Goal: Check status: Check status

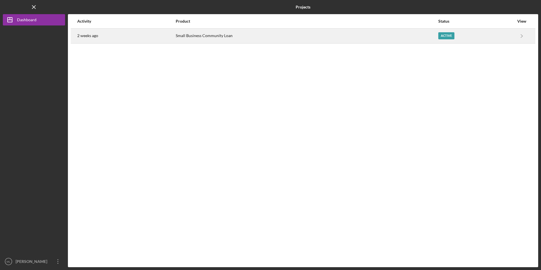
click at [118, 32] on div "2 weeks ago" at bounding box center [126, 36] width 98 height 14
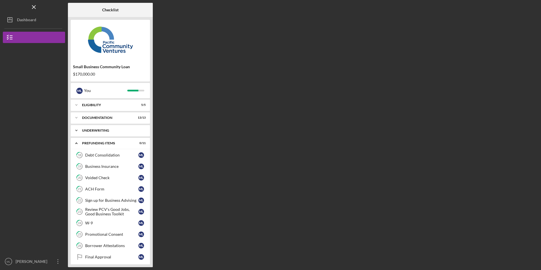
click at [86, 132] on div "Underwriting" at bounding box center [112, 130] width 61 height 3
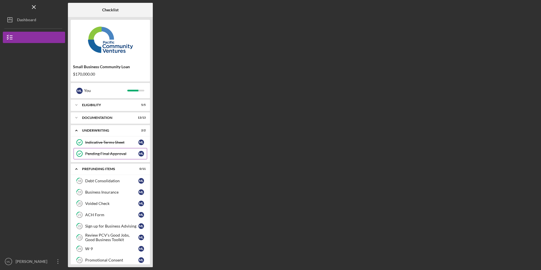
click at [92, 150] on link "Pending Final Approval Pending Final Approval M L" at bounding box center [111, 153] width 74 height 11
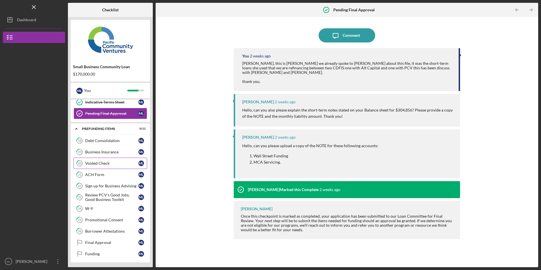
scroll to position [41, 0]
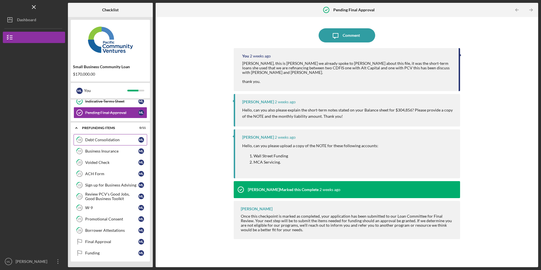
click at [94, 138] on div "Debt Consolidation" at bounding box center [111, 140] width 53 height 5
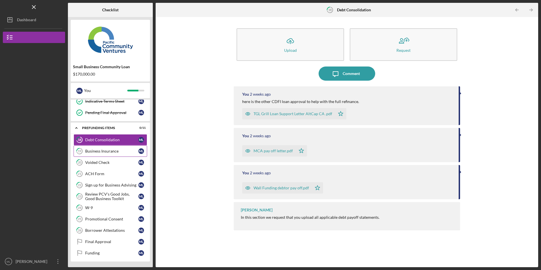
click at [98, 150] on div "Business Insurance" at bounding box center [111, 151] width 53 height 5
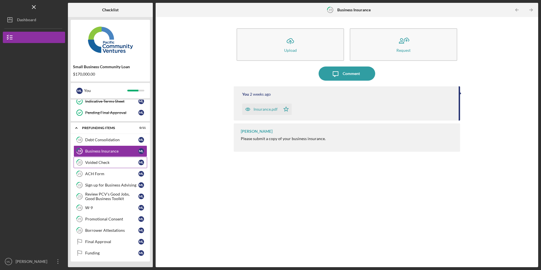
click at [91, 159] on link "20 Voided Check M L" at bounding box center [111, 162] width 74 height 11
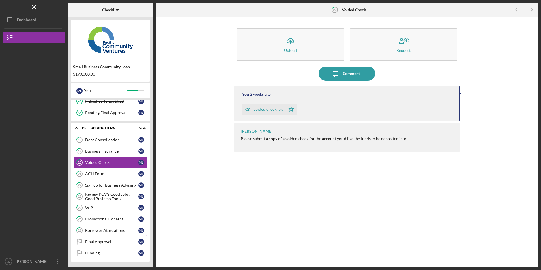
click at [103, 228] on div "Borrower Attestations" at bounding box center [111, 230] width 53 height 5
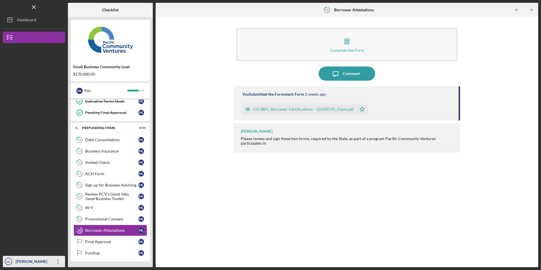
drag, startPoint x: 58, startPoint y: 263, endPoint x: 52, endPoint y: 250, distance: 14.1
click at [58, 263] on icon "Icon/Overflow" at bounding box center [58, 262] width 14 height 14
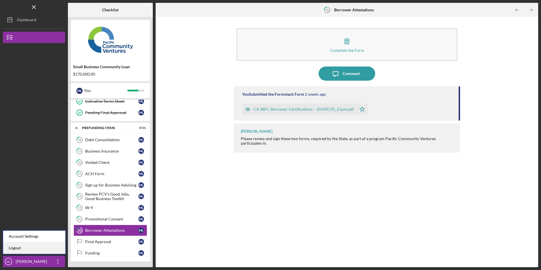
click at [51, 247] on link "Logout" at bounding box center [34, 248] width 62 height 12
